Goal: Book appointment/travel/reservation

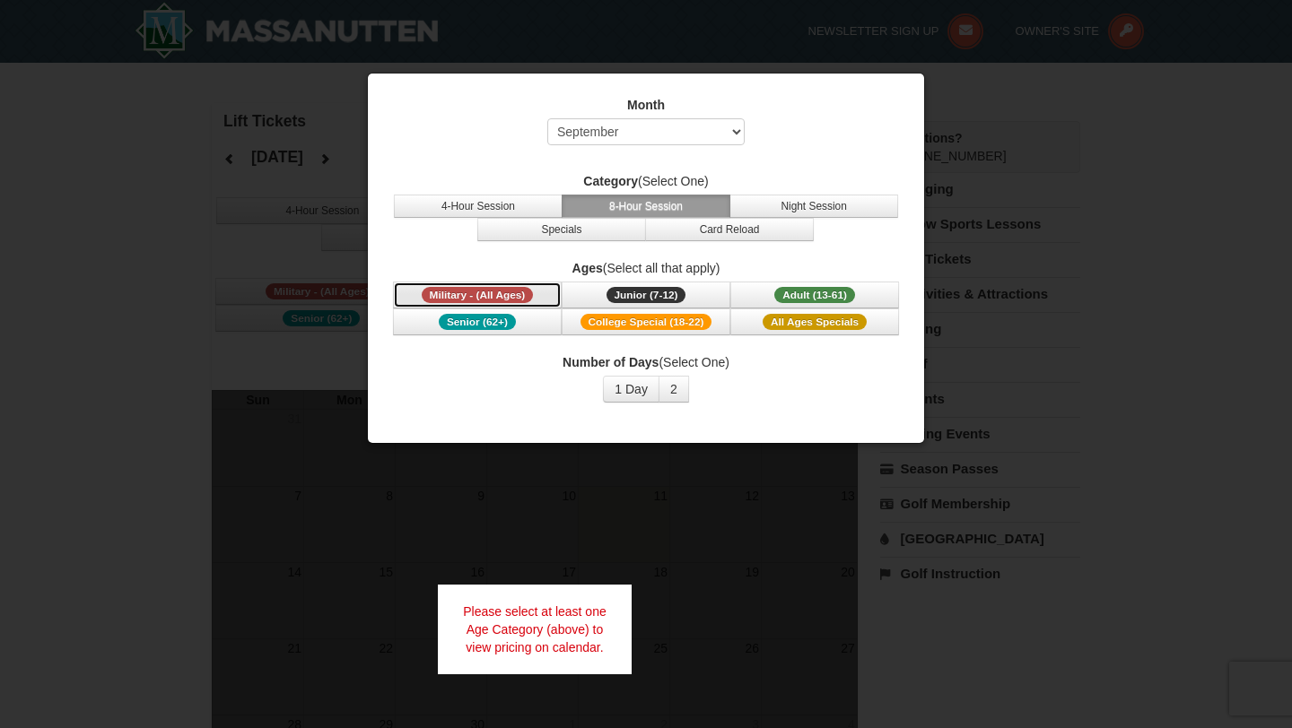
click at [479, 294] on span "Military - (All Ages)" at bounding box center [478, 295] width 112 height 16
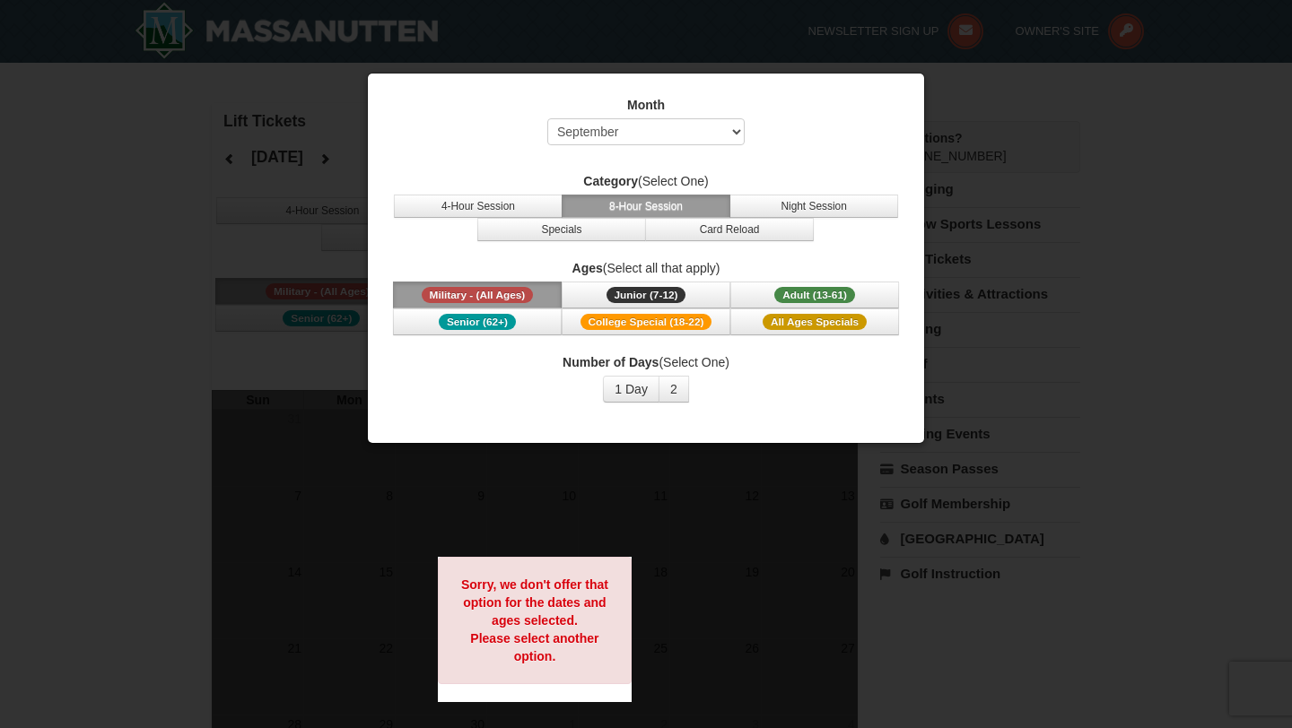
click at [541, 402] on div "Number of Days (Select One) 1 Day 2 3 4 5 6 7 8 9 10 11 12 13 14 15" at bounding box center [645, 377] width 511 height 49
click at [662, 126] on select "Select September October November December January February March April May Jun…" at bounding box center [645, 131] width 197 height 27
select select "1"
click at [547, 118] on select "Select September October November December January February March April May Jun…" at bounding box center [645, 131] width 197 height 27
click at [518, 203] on button "4-Hour Session" at bounding box center [478, 206] width 169 height 23
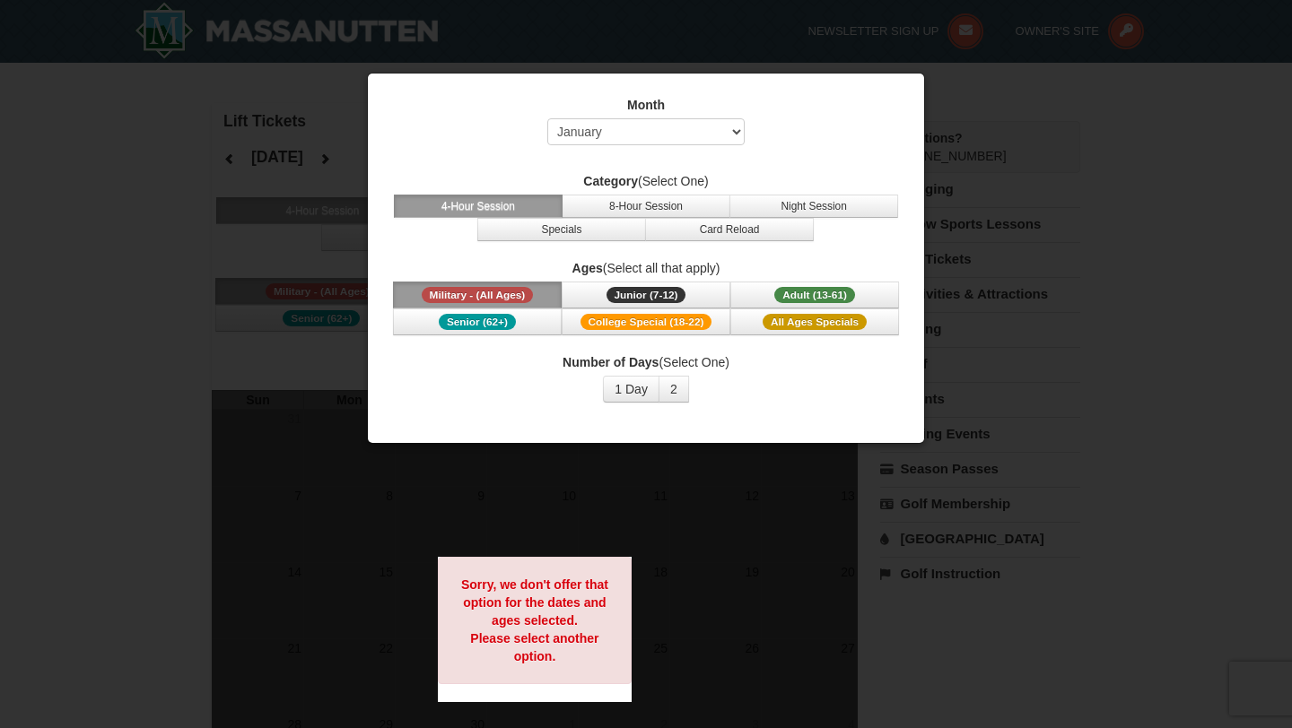
click at [483, 291] on span "Military - (All Ages)" at bounding box center [478, 295] width 112 height 16
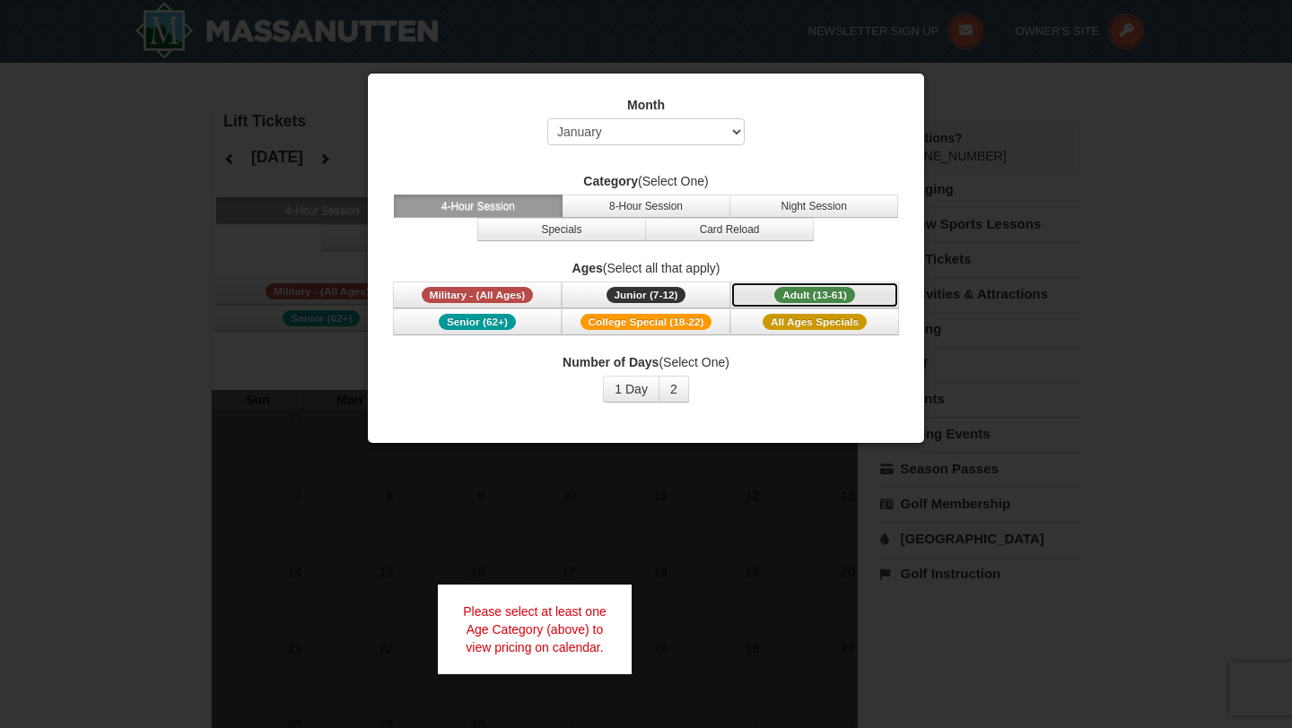
click at [791, 290] on span "Adult (13-61)" at bounding box center [814, 295] width 81 height 16
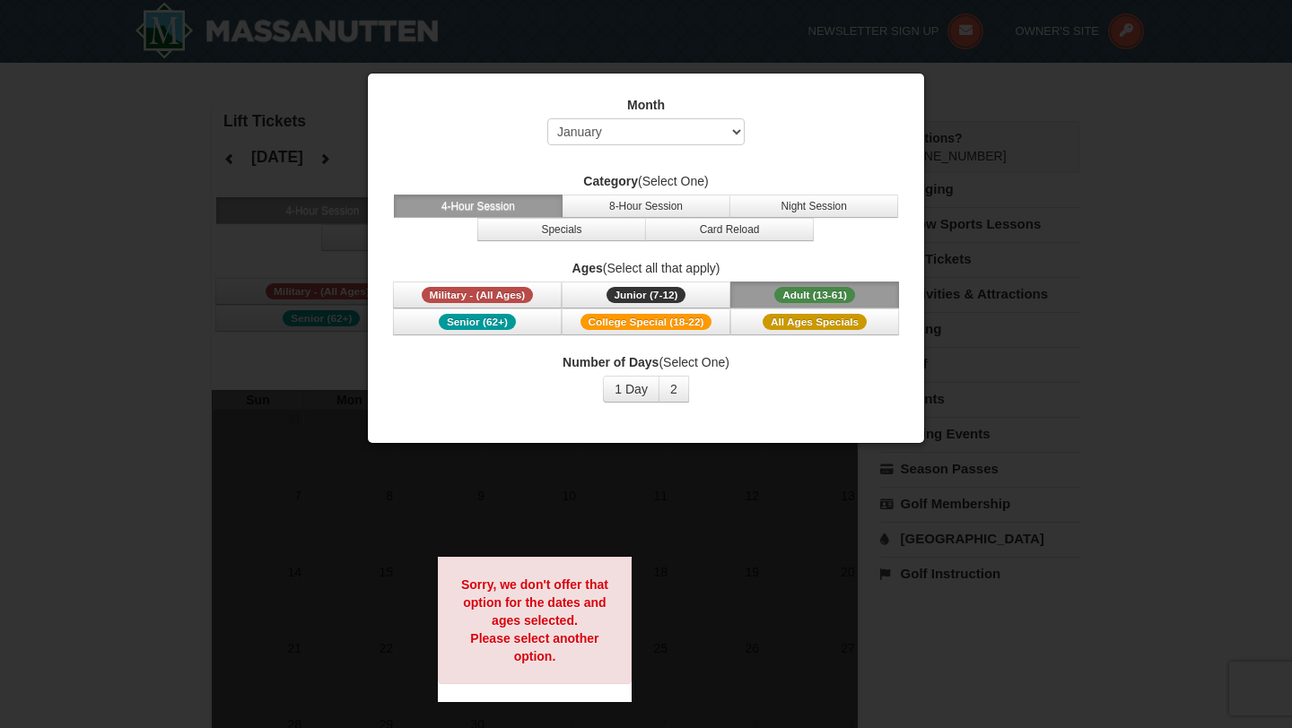
click at [774, 380] on div "Number of Days (Select One) 1 Day 2 3 4 5 6 7 8 9 10 11 12 13 14 15" at bounding box center [645, 377] width 511 height 49
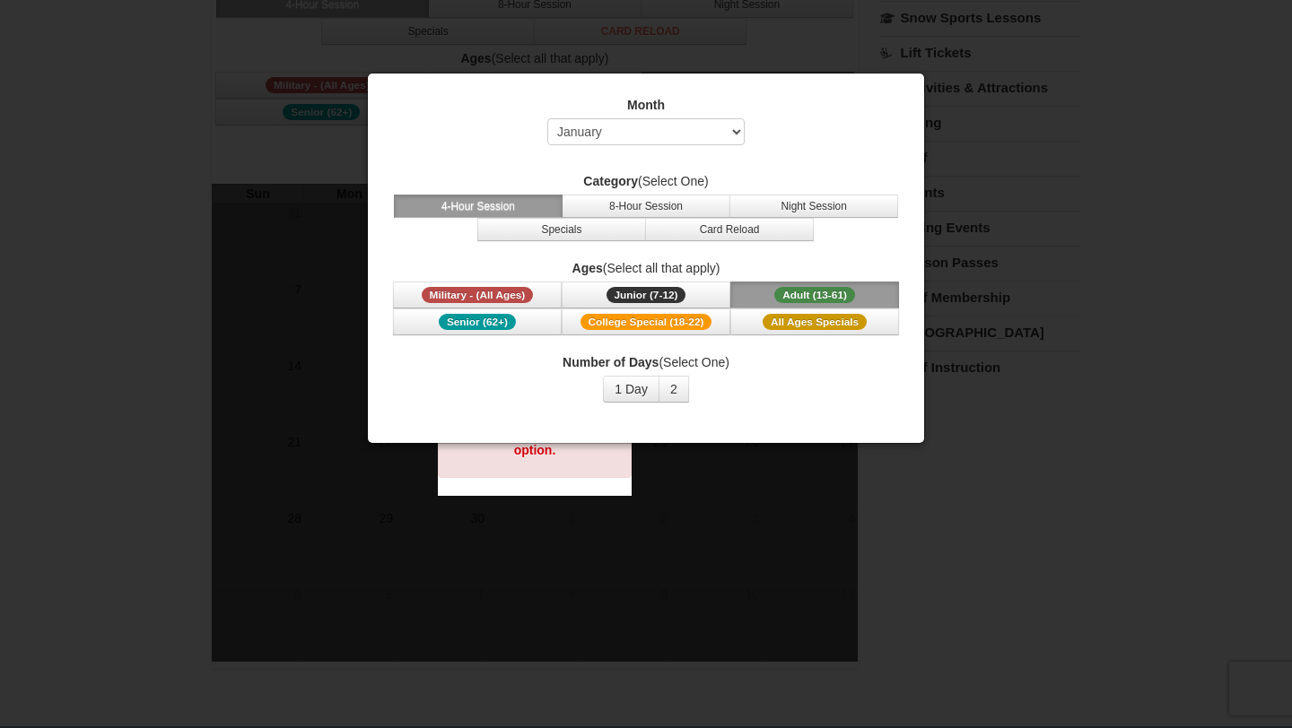
scroll to position [182, 0]
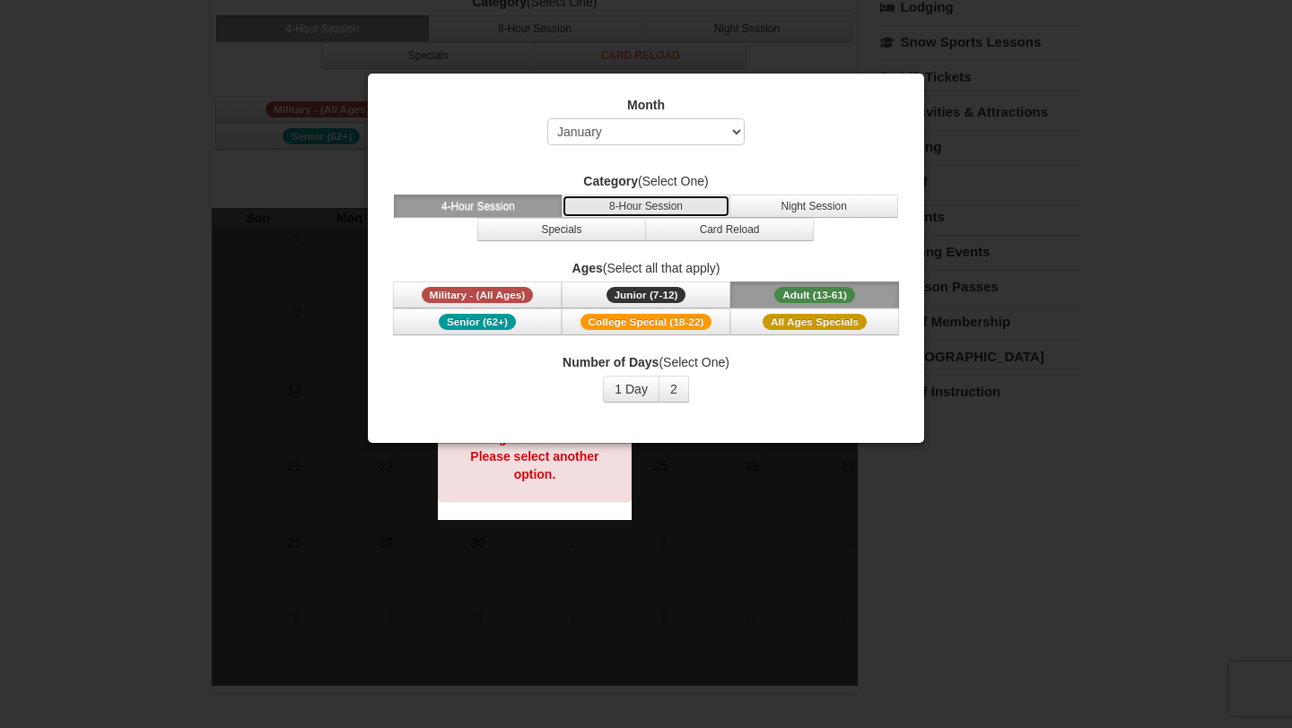
click at [671, 210] on button "8-Hour Session" at bounding box center [645, 206] width 169 height 23
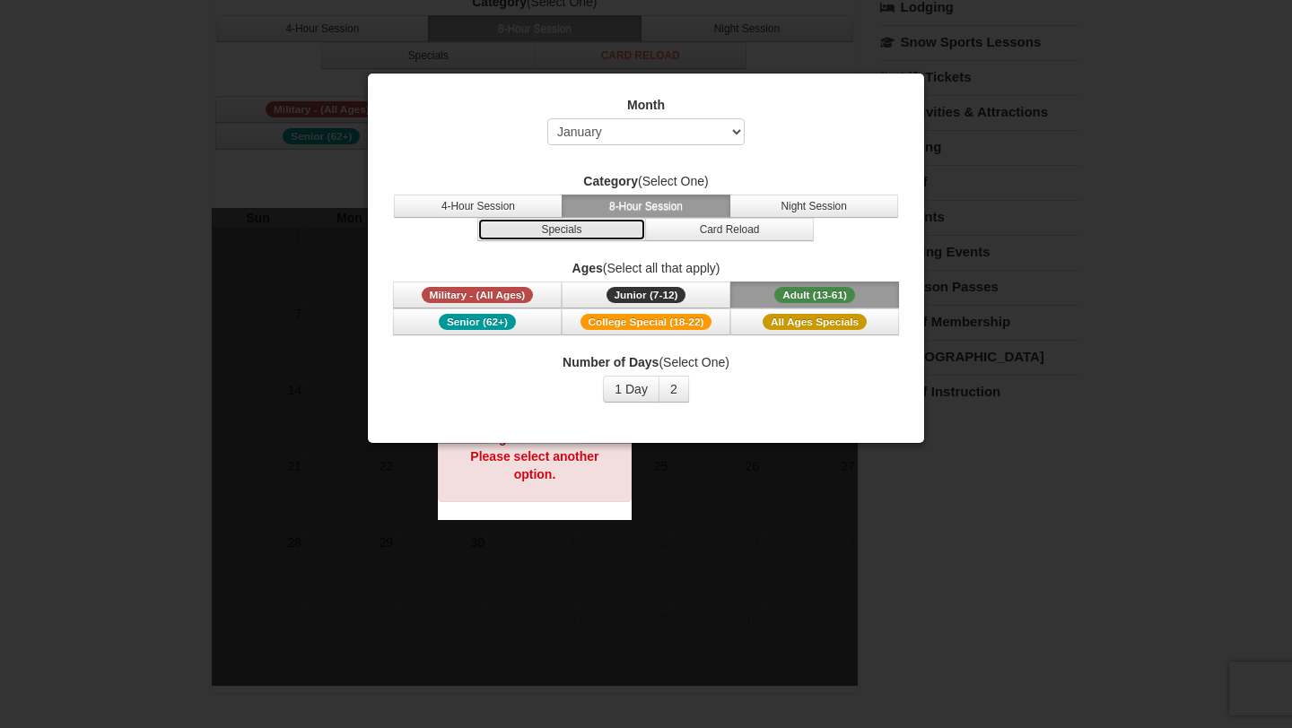
click at [557, 220] on button "Specials" at bounding box center [561, 229] width 169 height 23
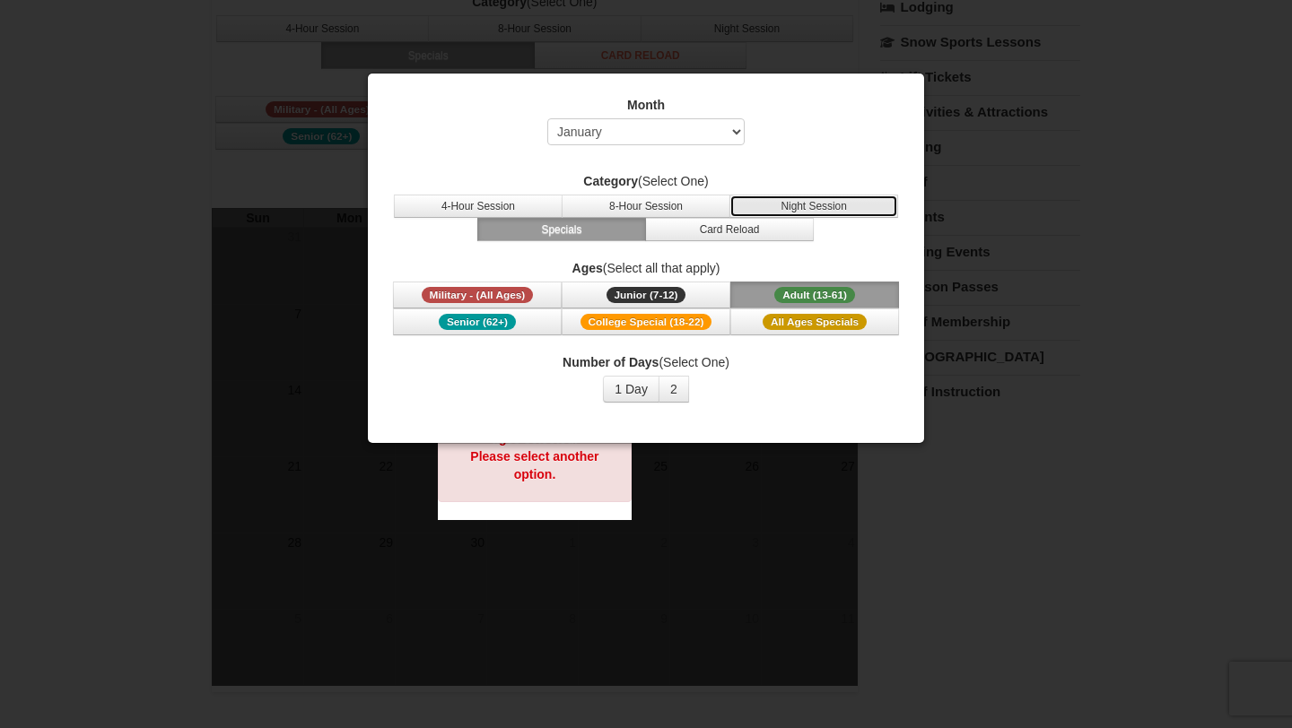
click at [791, 212] on button "Night Session" at bounding box center [813, 206] width 169 height 23
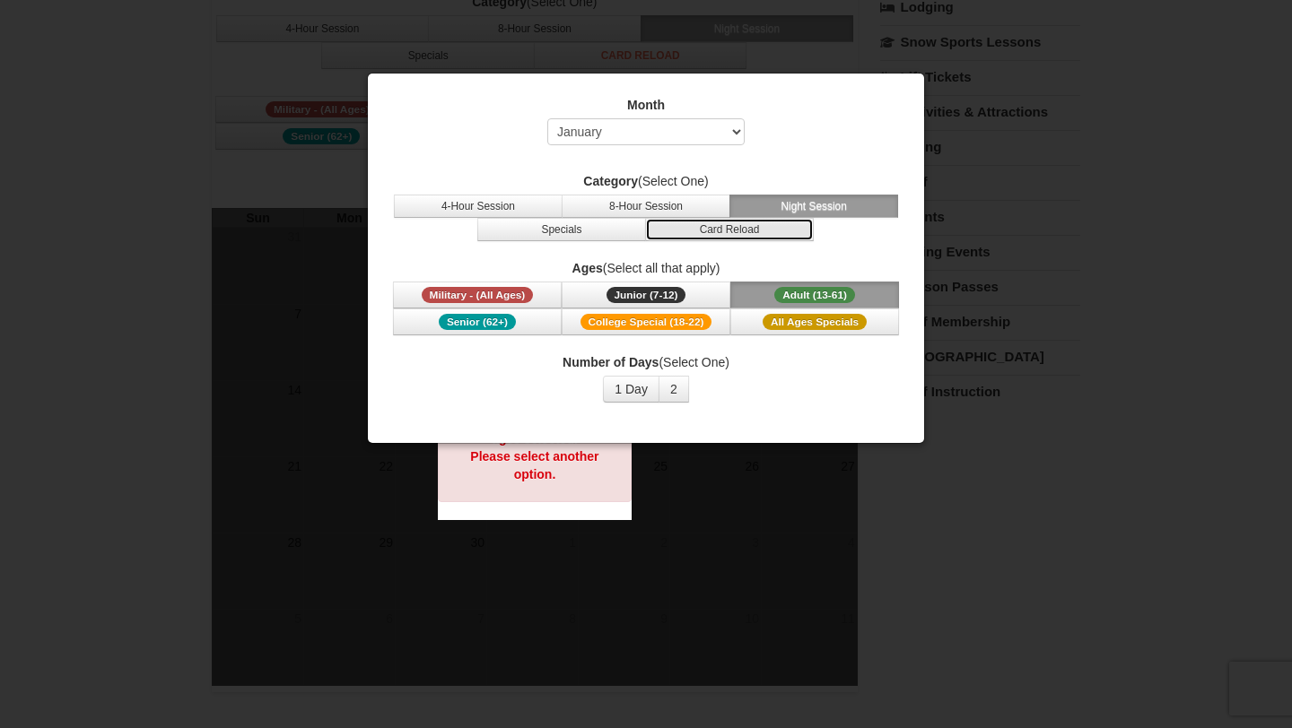
click at [772, 234] on button "Card Reload" at bounding box center [729, 229] width 169 height 23
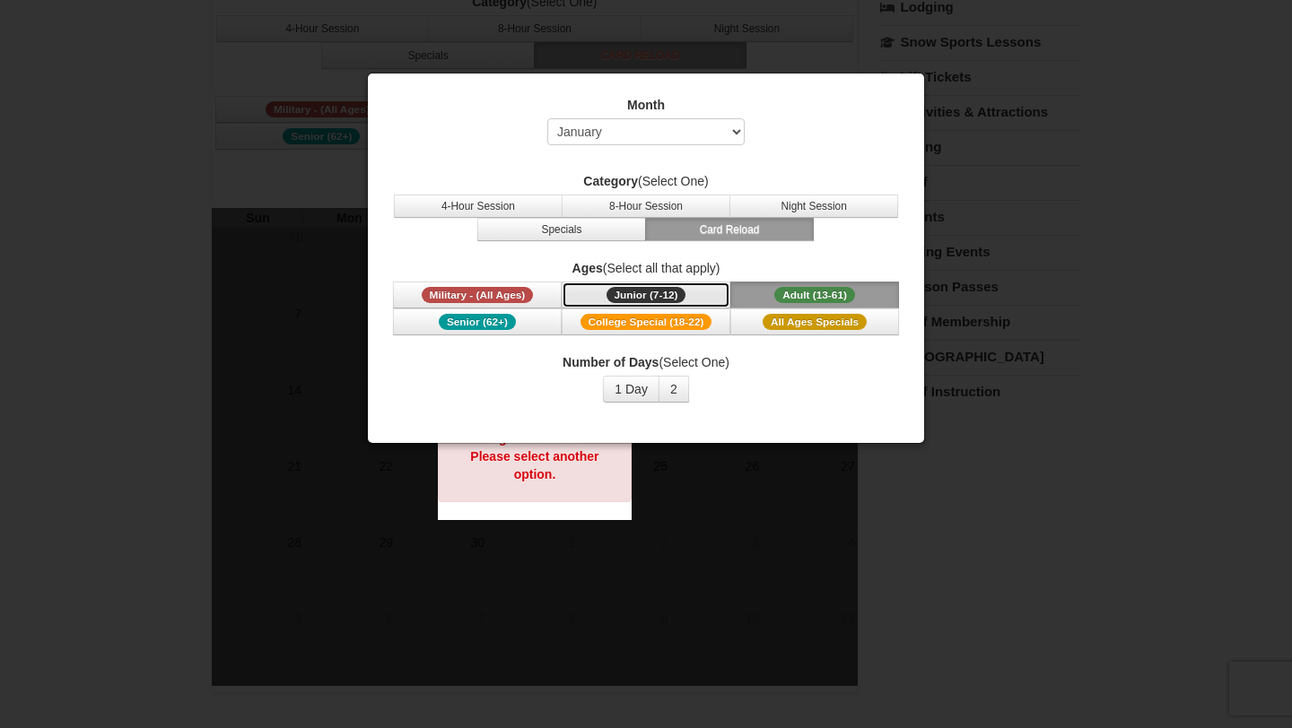
click at [707, 301] on button "Junior (7-12) (7 - 12)" at bounding box center [645, 295] width 169 height 27
click at [703, 326] on span "College Special (18-22)" at bounding box center [646, 322] width 132 height 16
click at [36, 292] on div at bounding box center [646, 364] width 1292 height 728
click at [286, 263] on div at bounding box center [646, 364] width 1292 height 728
click at [567, 498] on div "Sorry, we don't offer that option for the dates and ages selected. Please selec…" at bounding box center [535, 438] width 194 height 127
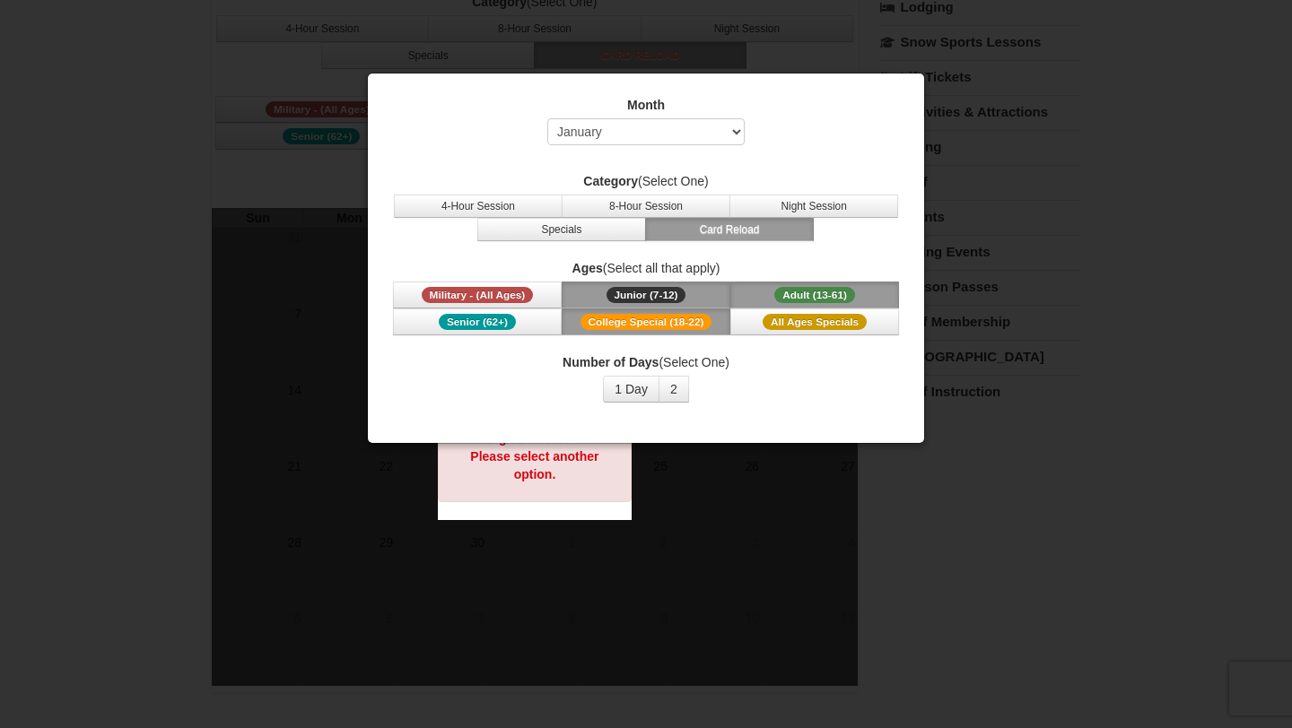
click at [566, 498] on div "Sorry, we don't offer that option for the dates and ages selected. Please selec…" at bounding box center [535, 438] width 194 height 127
click at [580, 144] on div "Month Select September October November December January February March April M…" at bounding box center [645, 125] width 511 height 58
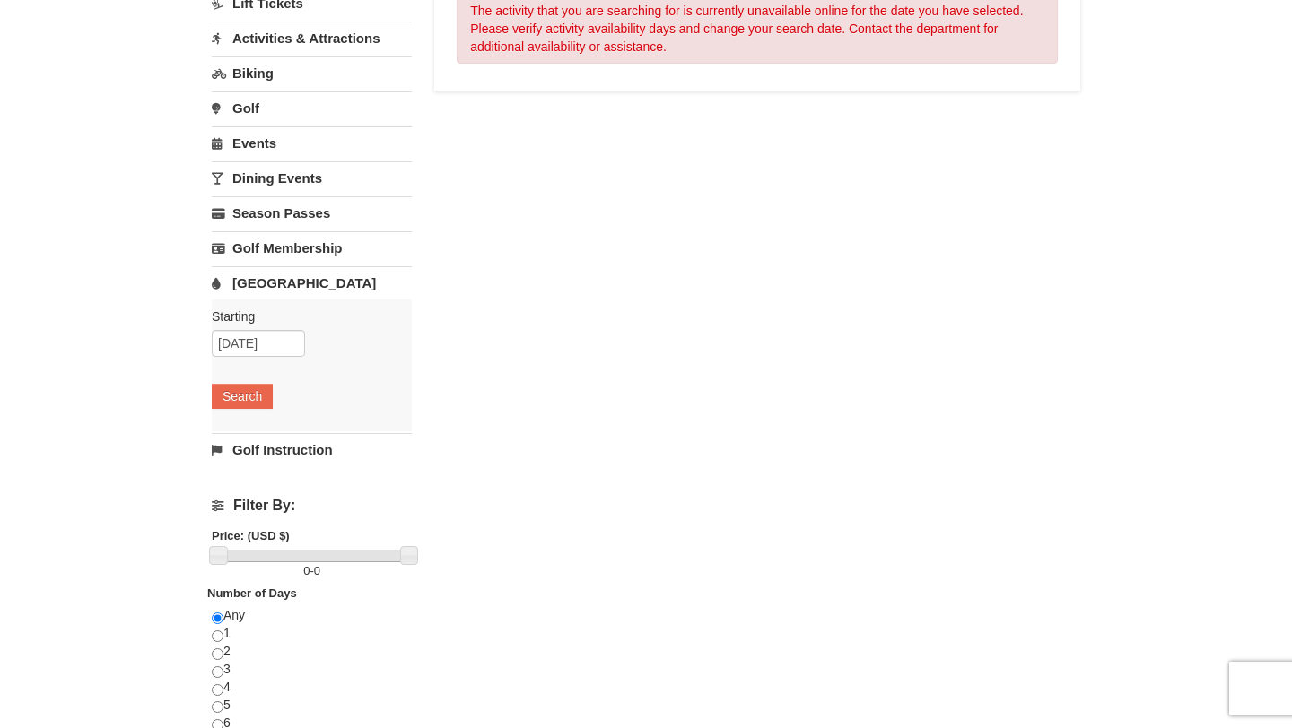
scroll to position [204, 0]
